Goal: Task Accomplishment & Management: Manage account settings

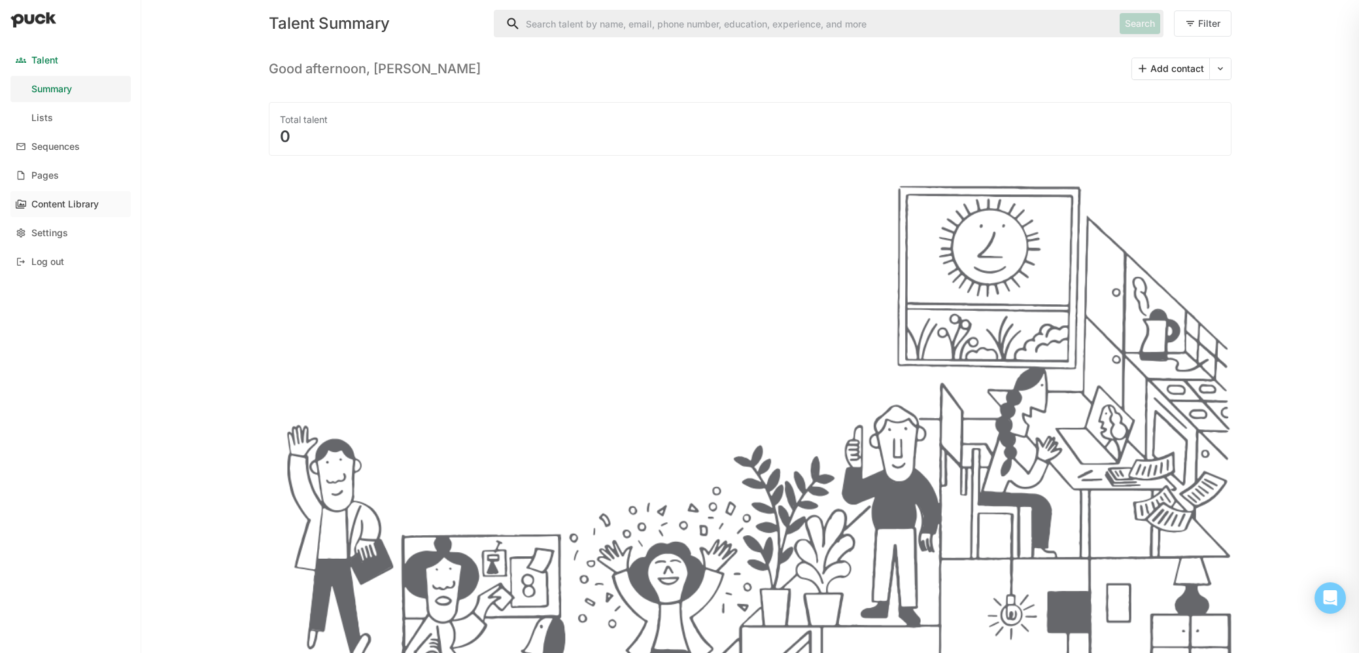
click at [50, 206] on div "Content Library" at bounding box center [64, 204] width 67 height 11
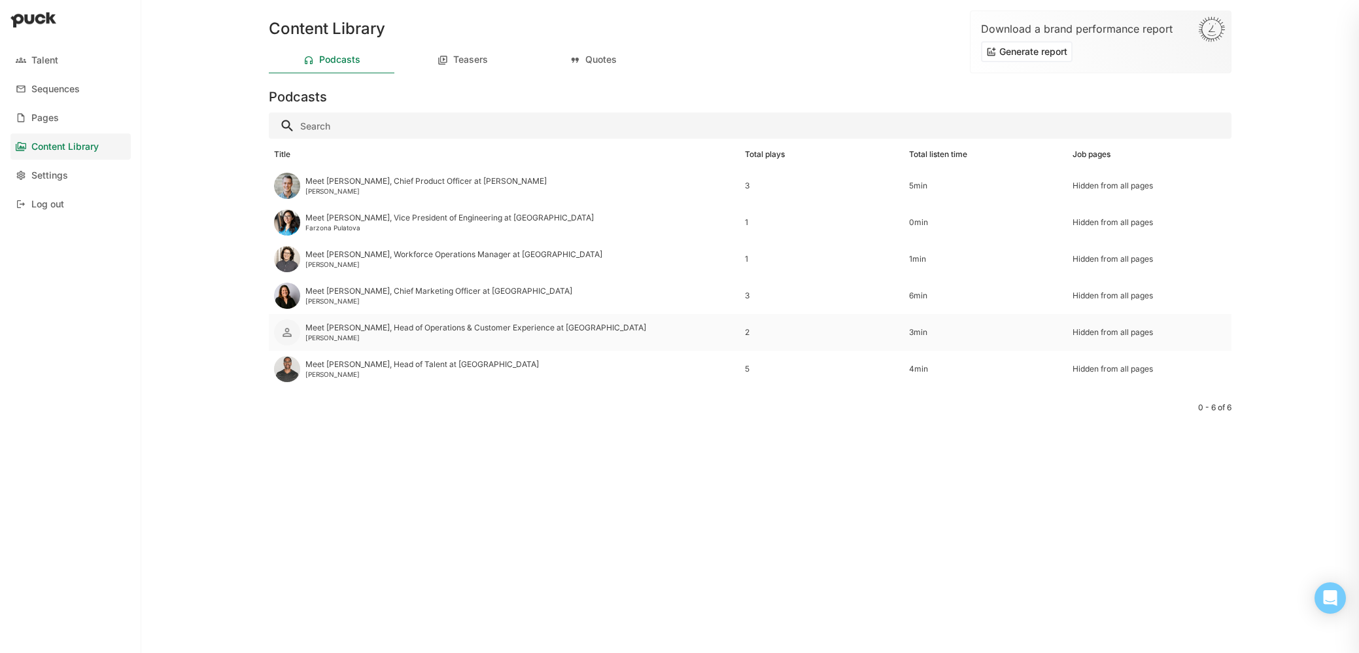
click at [293, 337] on img at bounding box center [287, 332] width 13 height 13
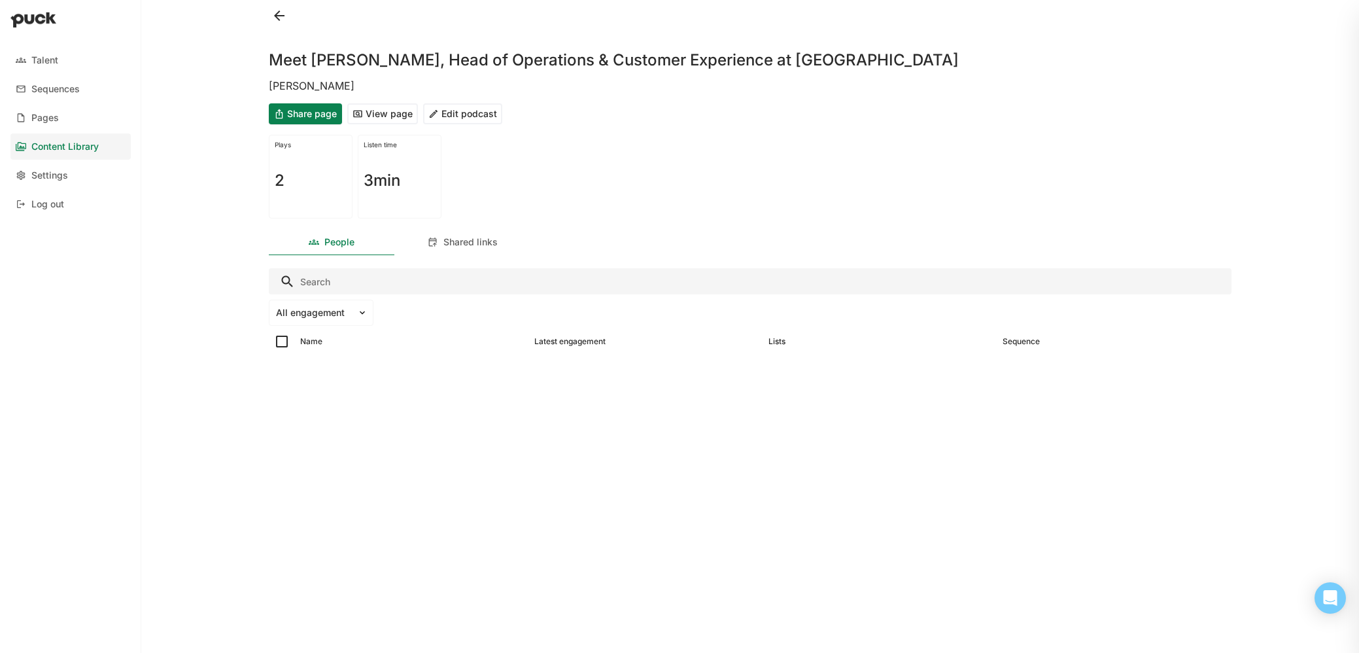
click at [281, 14] on button at bounding box center [279, 15] width 21 height 21
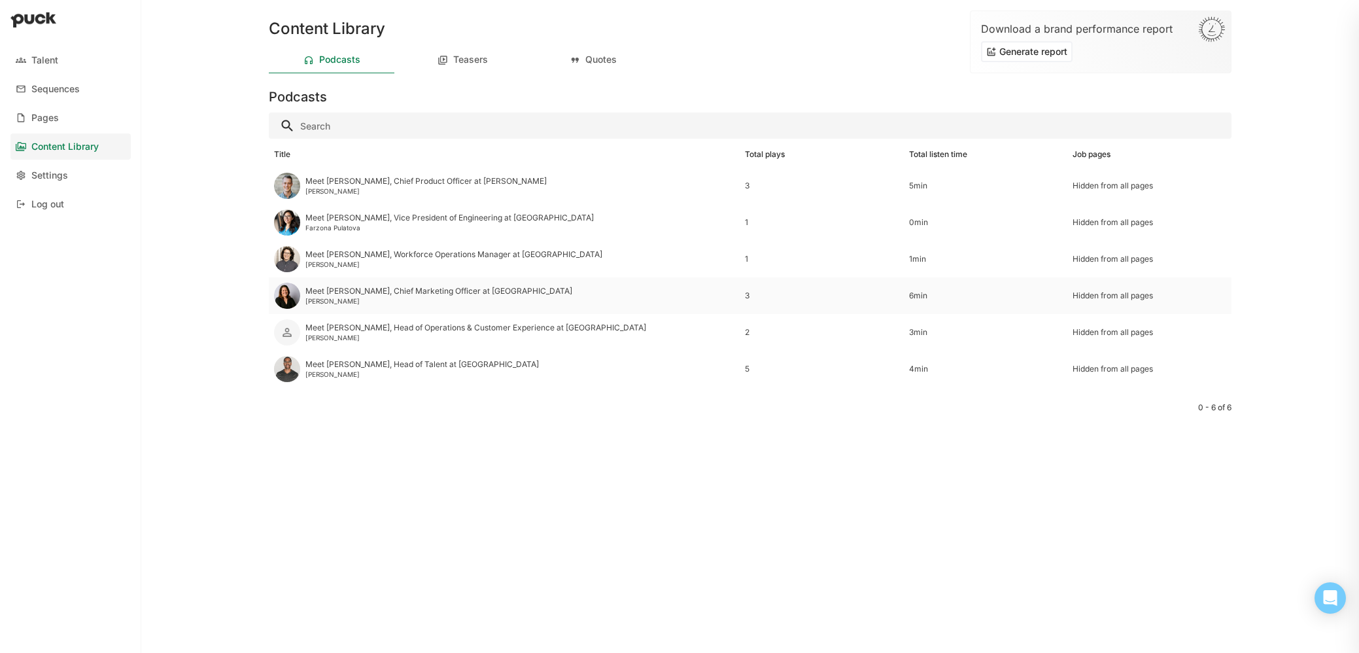
click at [278, 292] on img at bounding box center [287, 296] width 26 height 26
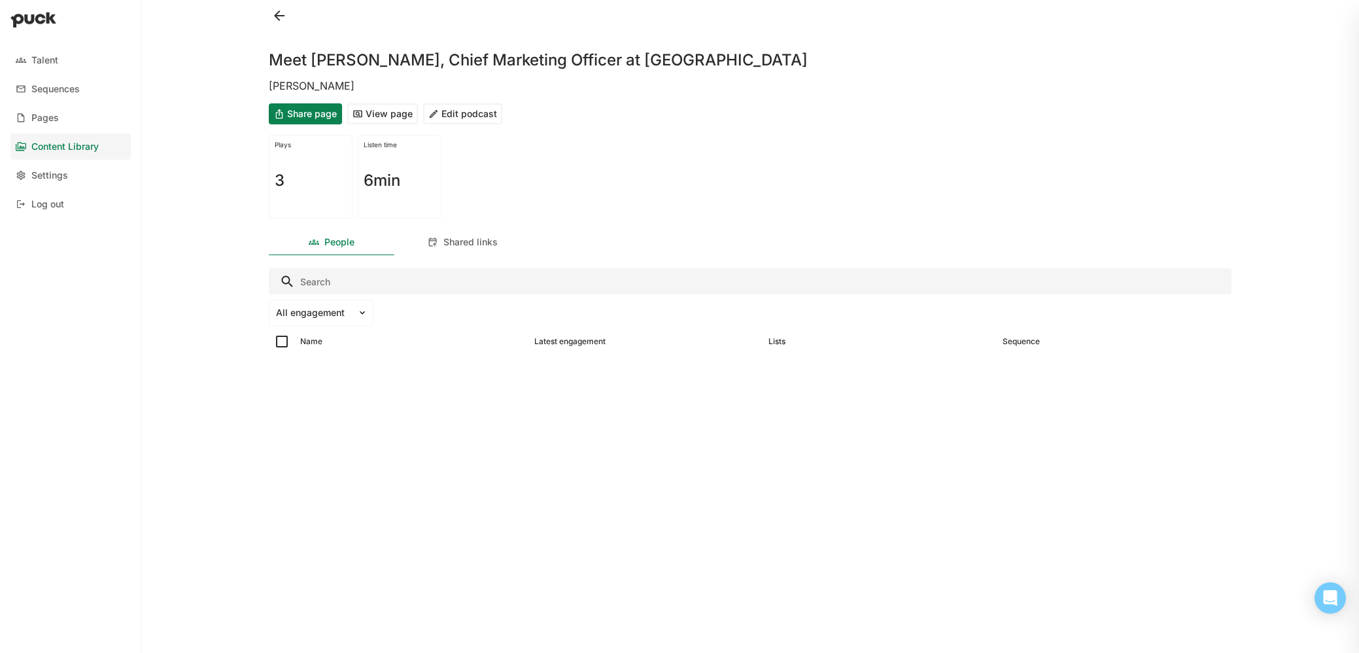
click at [389, 112] on button "View page" at bounding box center [382, 113] width 71 height 21
click at [299, 21] on div at bounding box center [750, 15] width 963 height 31
click at [281, 20] on button at bounding box center [279, 15] width 21 height 21
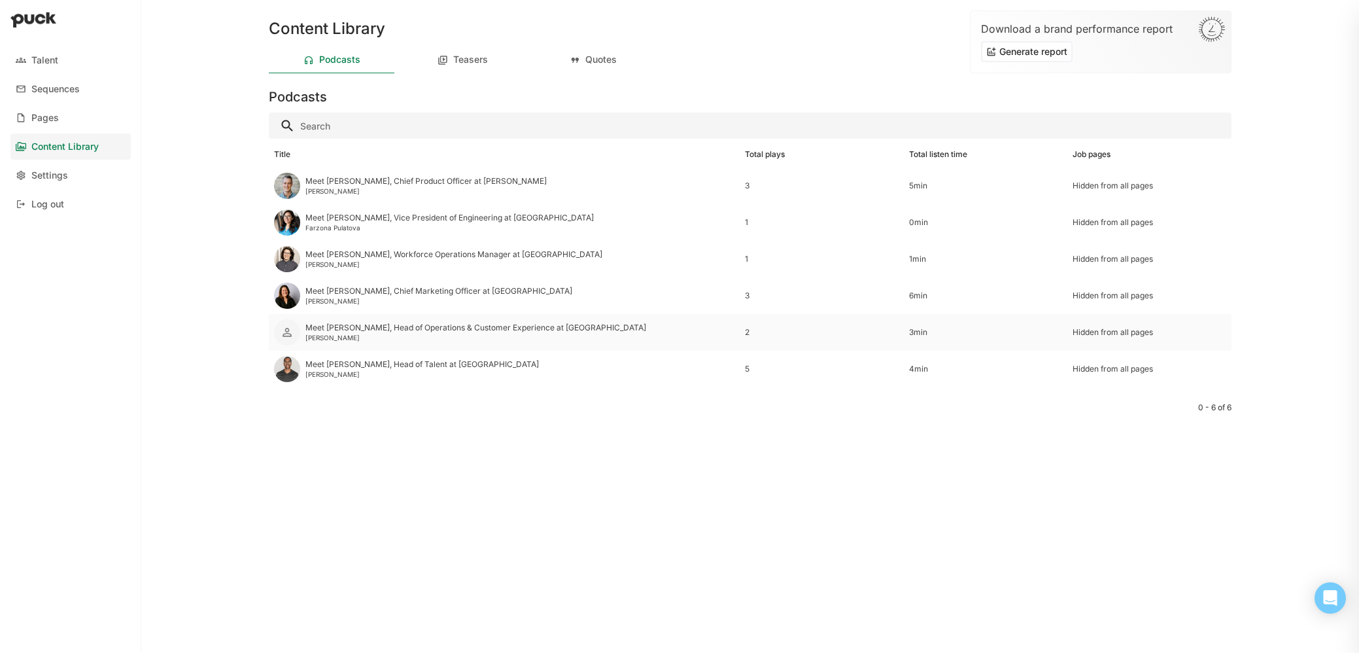
click at [317, 341] on div "[PERSON_NAME]" at bounding box center [475, 338] width 341 height 8
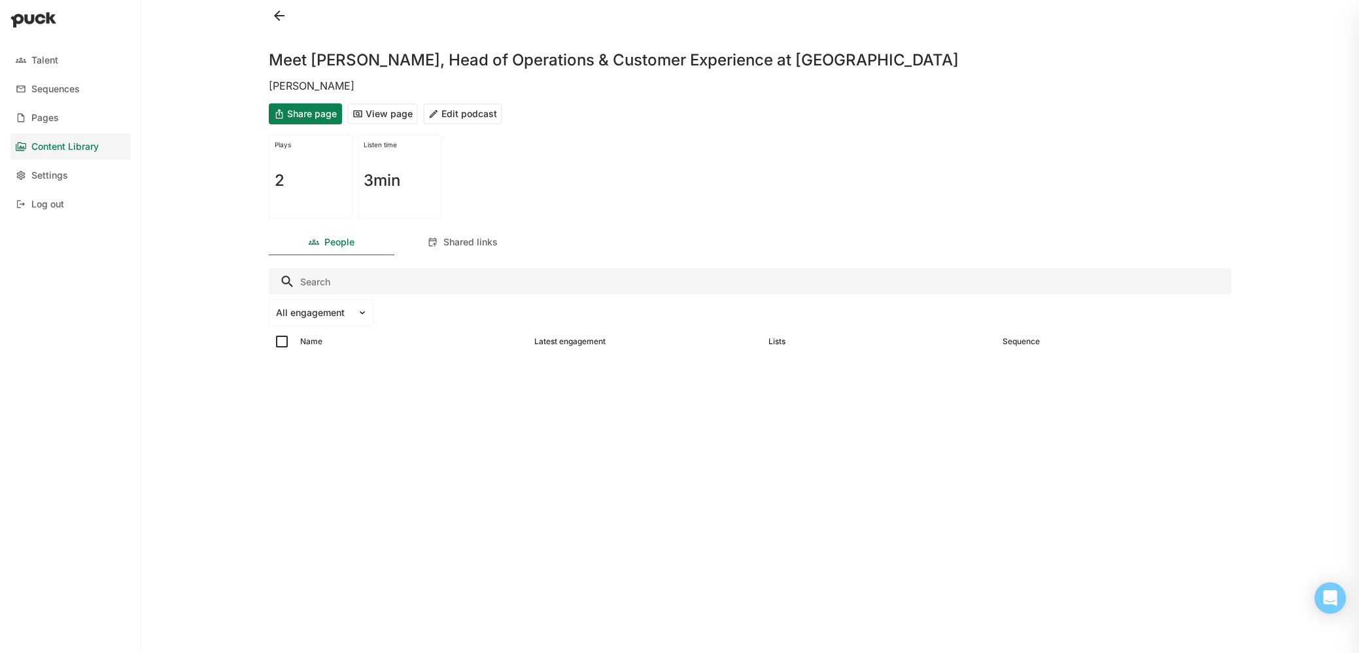
click at [395, 120] on button "View page" at bounding box center [382, 113] width 71 height 21
click at [282, 12] on button at bounding box center [279, 15] width 21 height 21
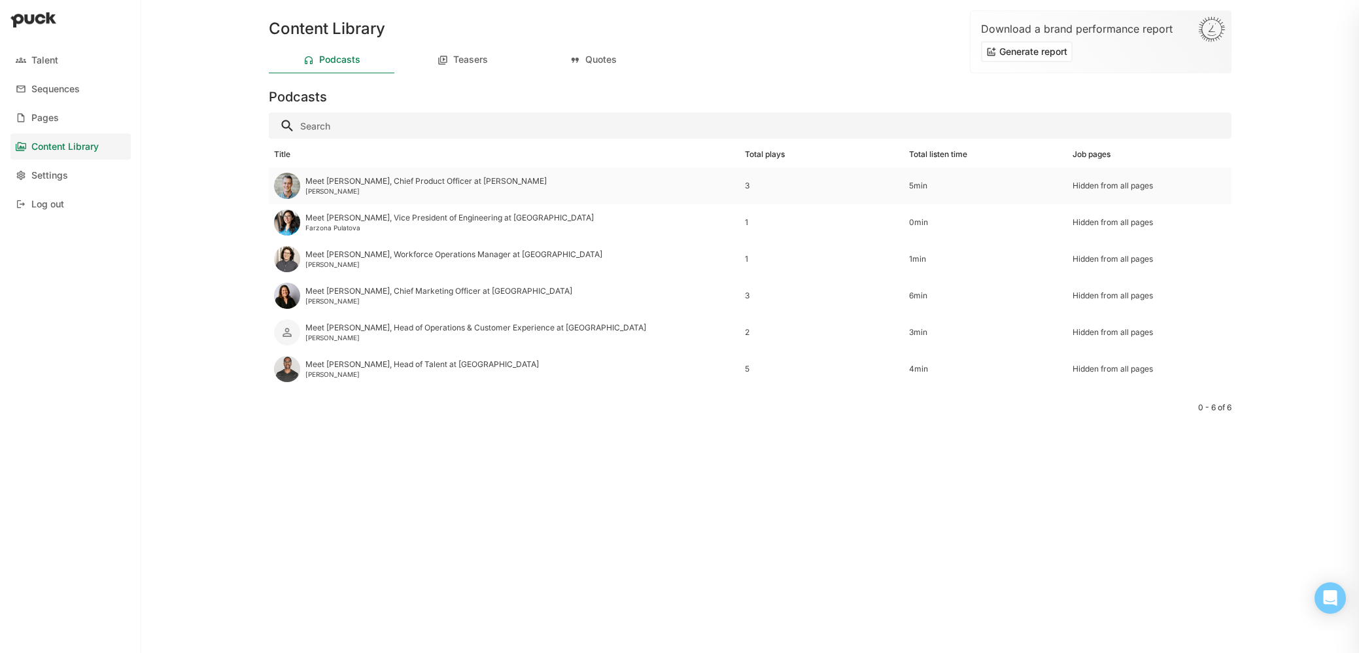
click at [532, 181] on div "Meet [PERSON_NAME], Chief Product Officer at [PERSON_NAME]" at bounding box center [504, 185] width 471 height 37
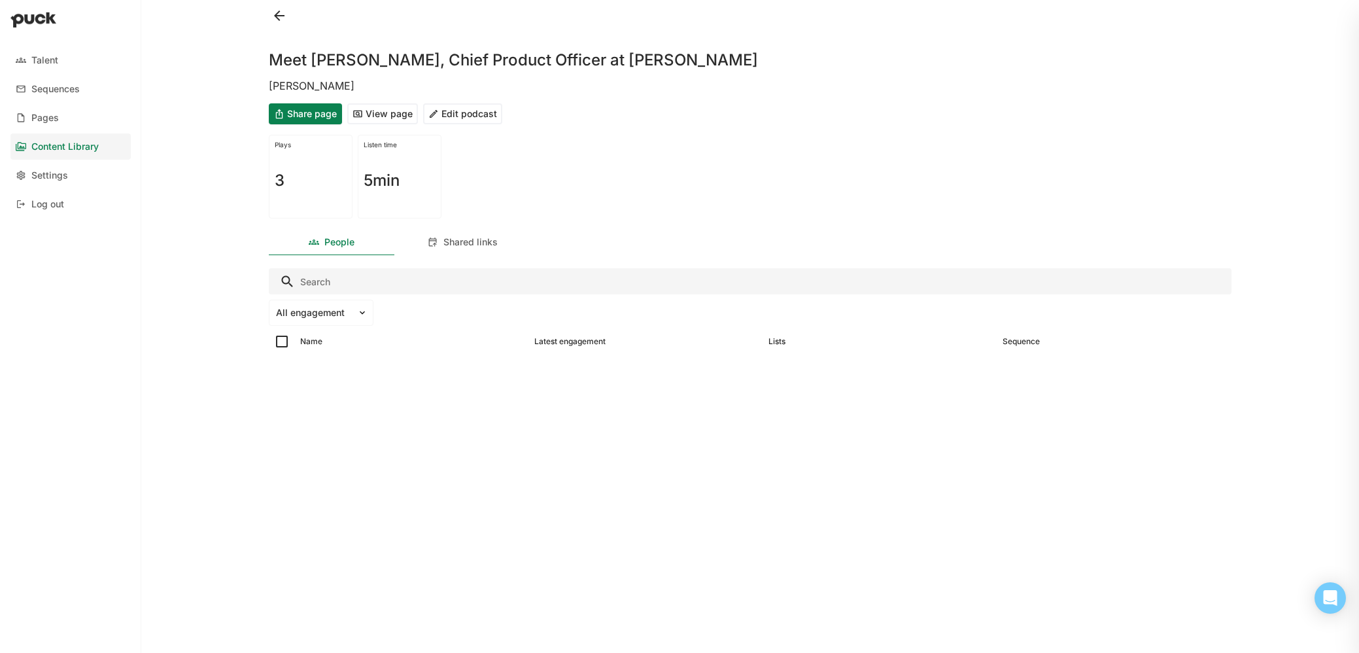
click at [474, 122] on button "Edit podcast" at bounding box center [462, 113] width 79 height 21
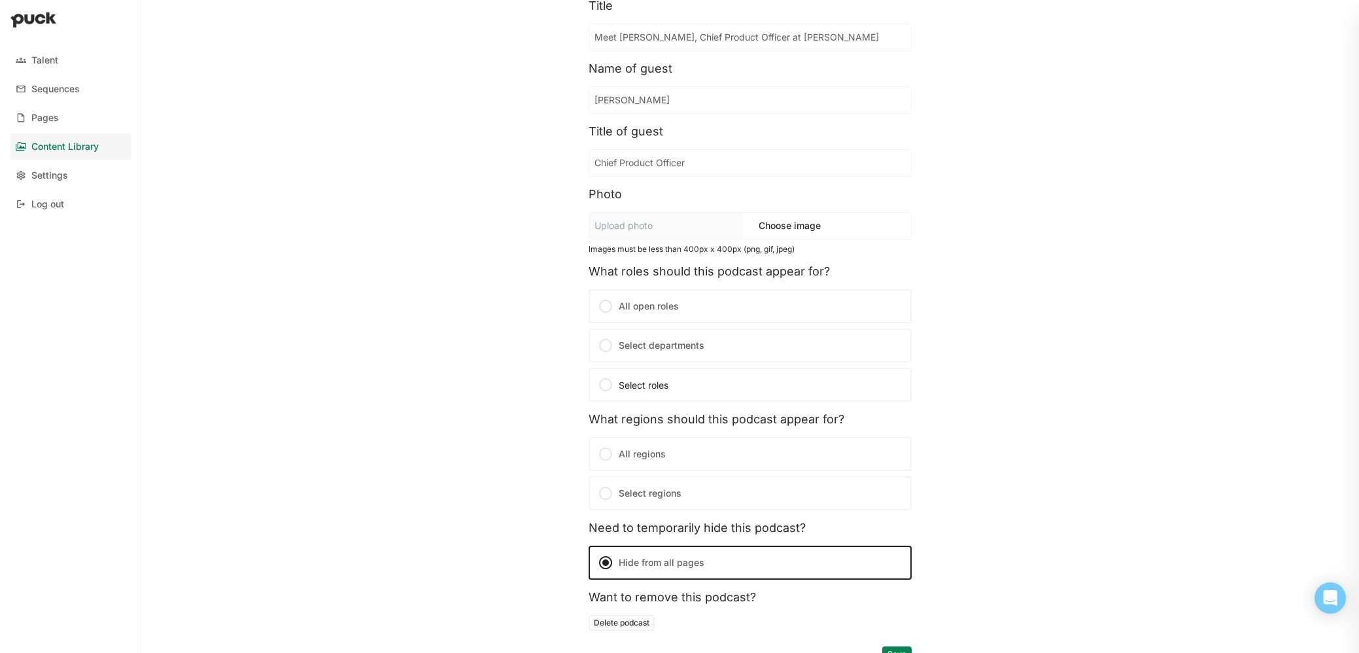
scroll to position [82, 0]
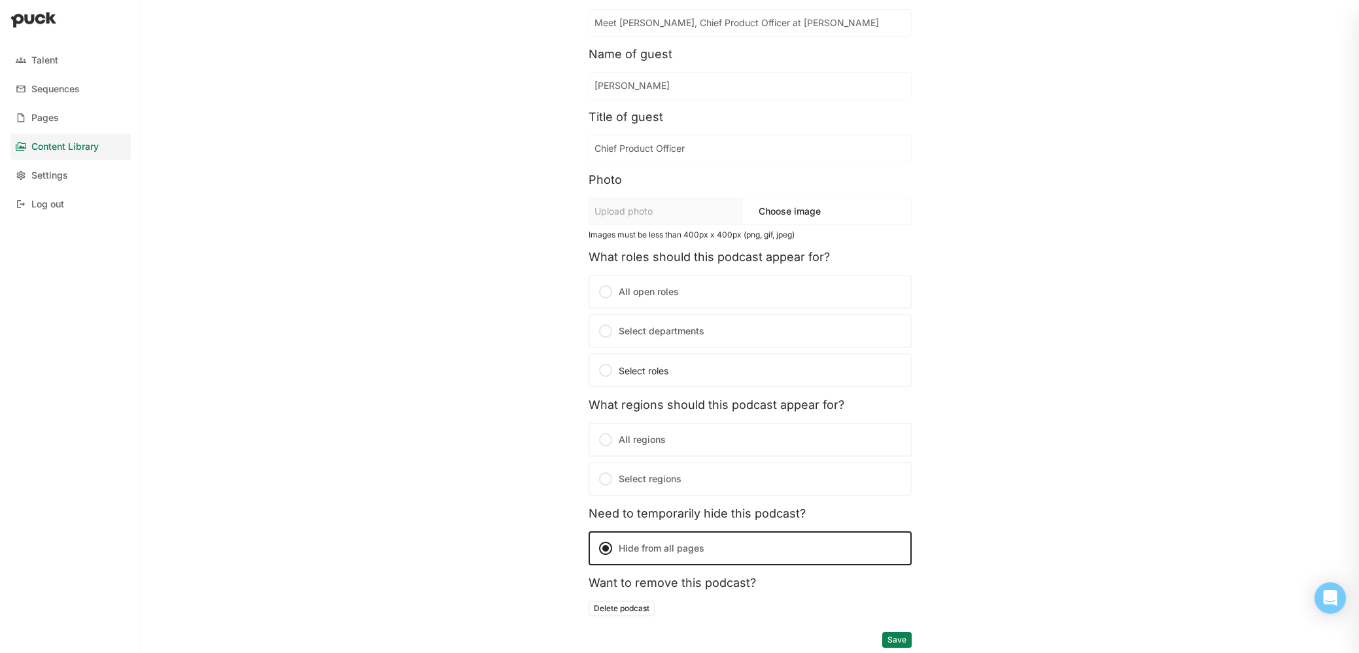
click at [632, 332] on label "Select departments" at bounding box center [750, 331] width 323 height 34
click at [0, 0] on input "Select departments" at bounding box center [0, 0] width 0 height 0
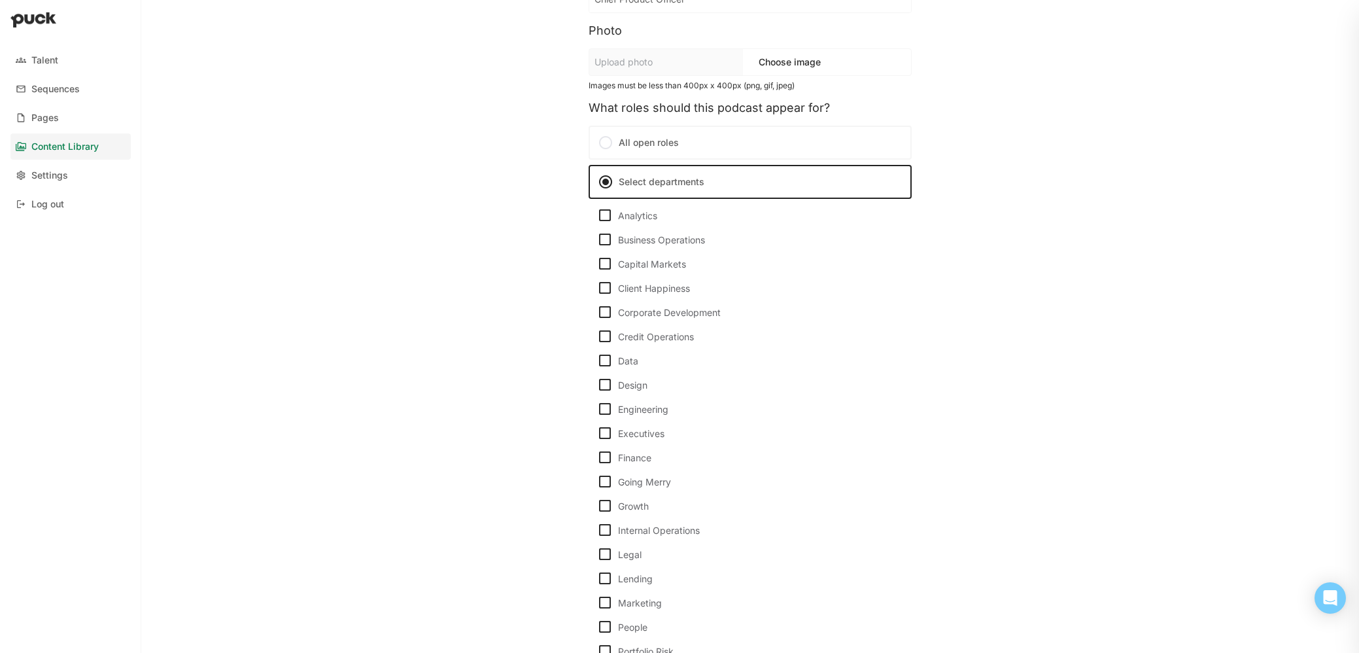
scroll to position [296, 0]
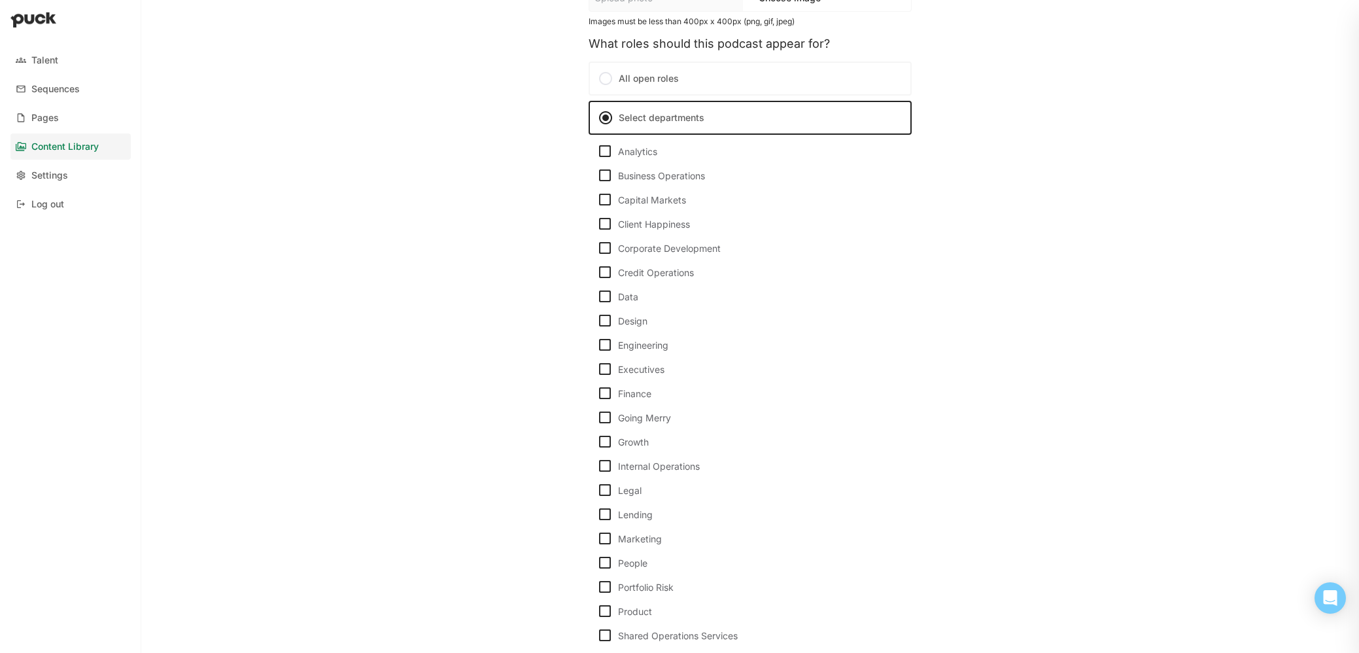
click at [600, 613] on img at bounding box center [605, 611] width 16 height 16
click at [597, 612] on input "Product" at bounding box center [597, 611] width 1 height 1
checkbox input "true"
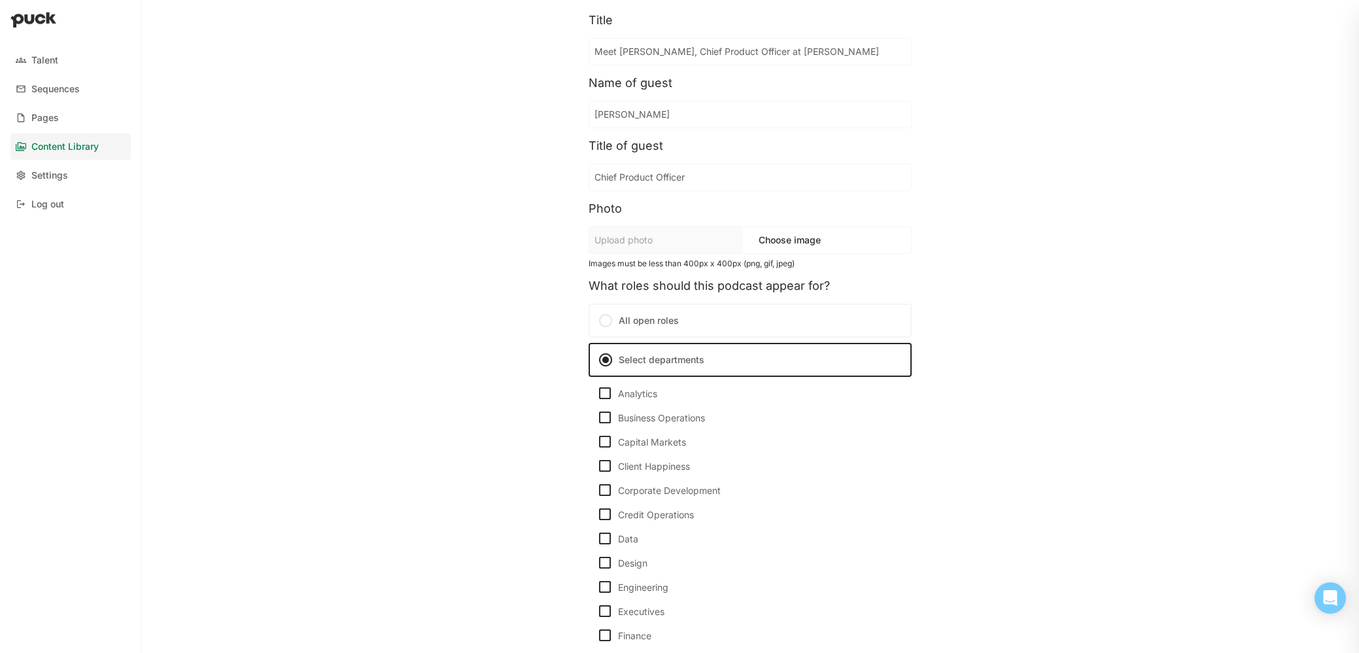
scroll to position [0, 0]
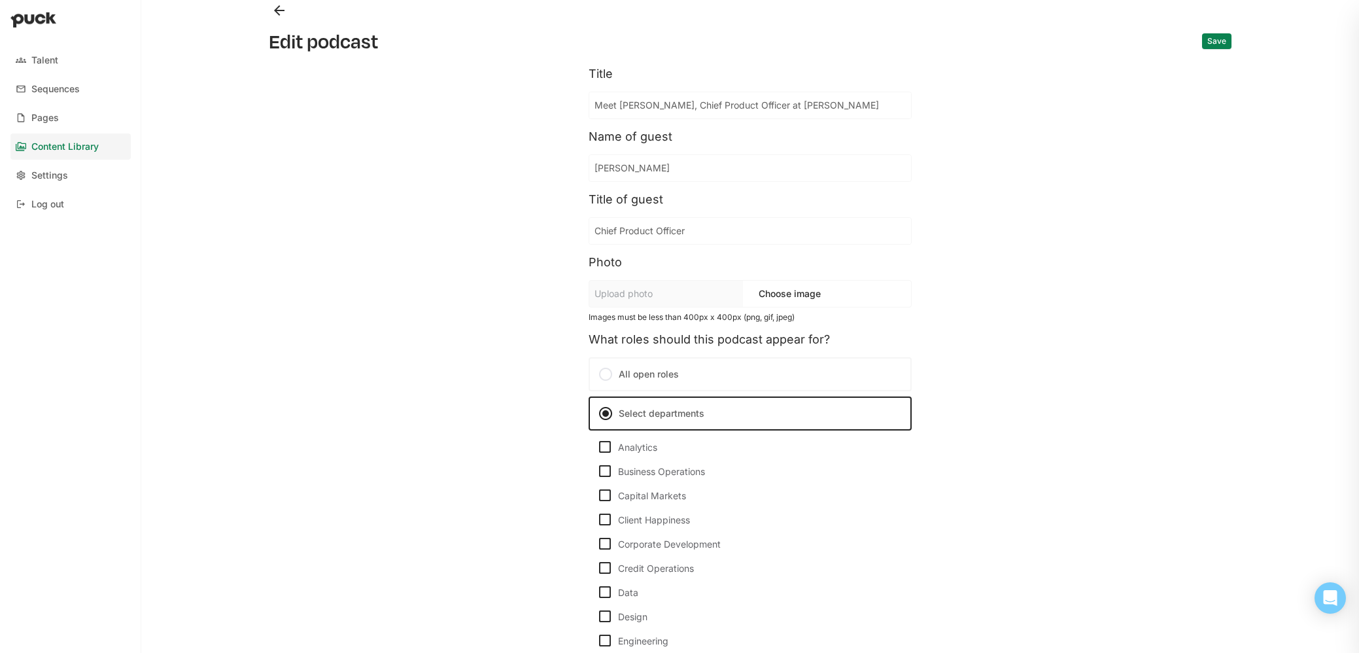
click at [278, 22] on div "Edit podcast Save Title Meet [PERSON_NAME], Chief Product Officer at [PERSON_NA…" at bounding box center [750, 326] width 984 height 653
click at [278, 9] on button "Back" at bounding box center [279, 10] width 21 height 21
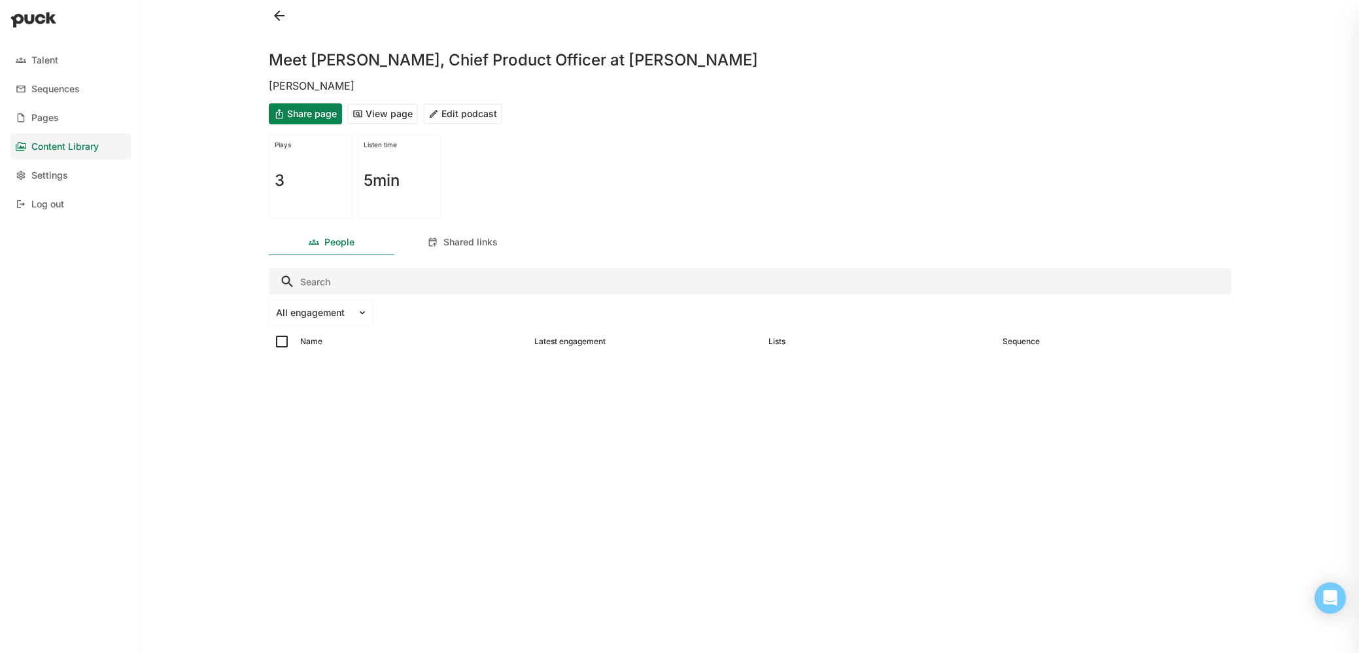
click at [281, 11] on button at bounding box center [279, 15] width 21 height 21
